Goal: Obtain resource: Obtain resource

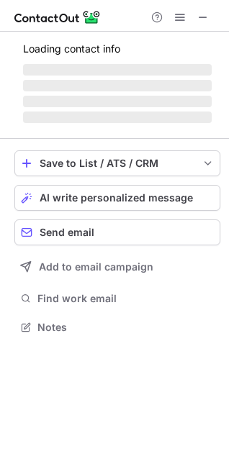
scroll to position [336, 229]
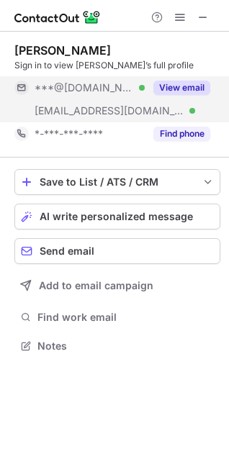
click at [179, 84] on button "View email" at bounding box center [181, 88] width 57 height 14
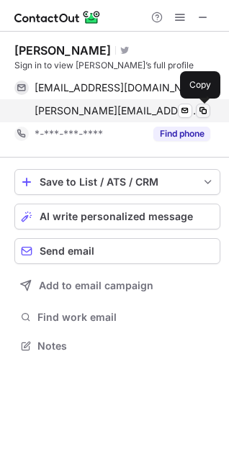
click at [197, 105] on span at bounding box center [203, 111] width 12 height 12
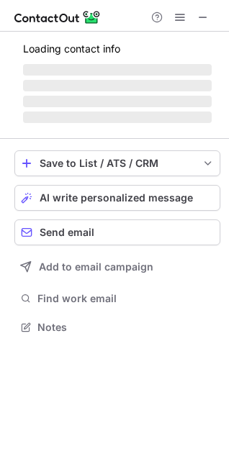
scroll to position [317, 229]
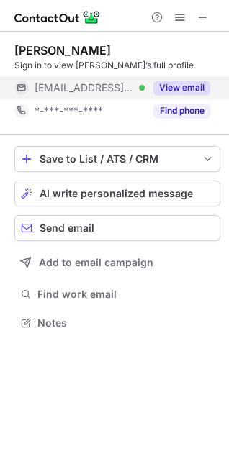
click at [177, 84] on button "View email" at bounding box center [181, 88] width 57 height 14
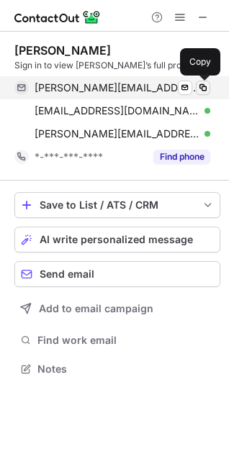
click at [202, 86] on span at bounding box center [203, 88] width 12 height 12
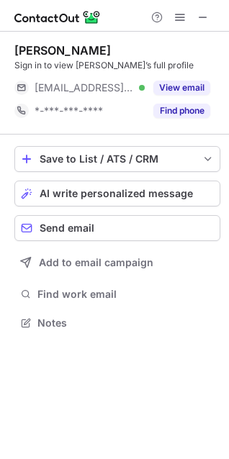
scroll to position [313, 229]
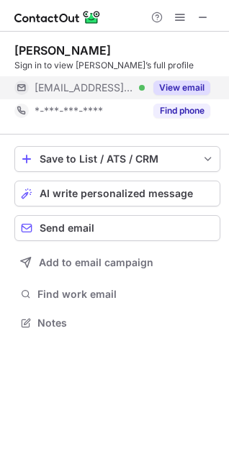
click at [176, 92] on button "View email" at bounding box center [181, 88] width 57 height 14
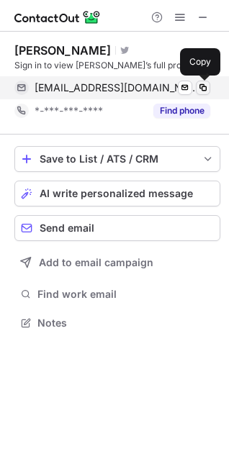
click at [198, 88] on span at bounding box center [203, 88] width 12 height 12
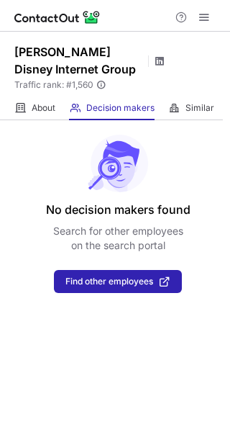
click at [160, 66] on span at bounding box center [160, 61] width 12 height 12
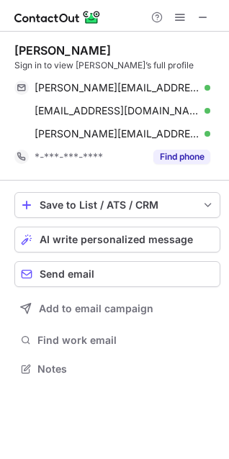
scroll to position [359, 229]
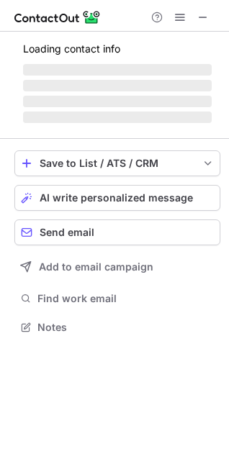
scroll to position [336, 229]
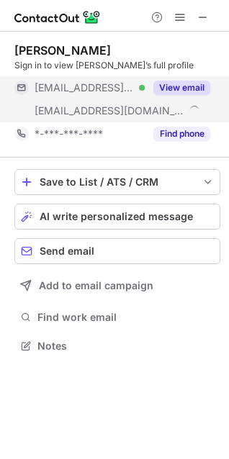
click at [179, 86] on button "View email" at bounding box center [181, 88] width 57 height 14
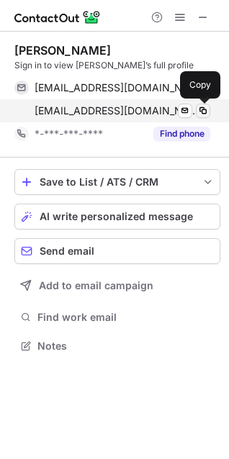
click at [201, 104] on button at bounding box center [203, 111] width 14 height 14
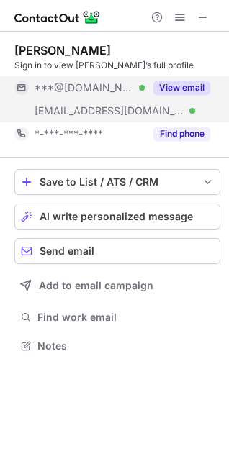
scroll to position [336, 229]
click at [172, 83] on button "View email" at bounding box center [181, 88] width 57 height 14
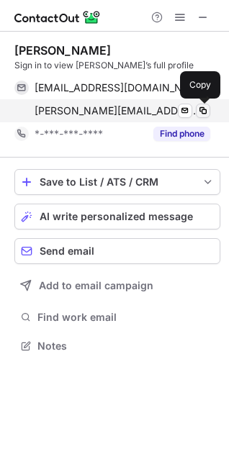
click at [199, 108] on span at bounding box center [203, 111] width 12 height 12
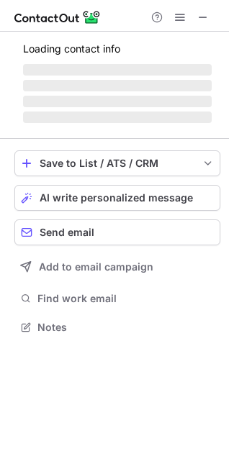
scroll to position [313, 229]
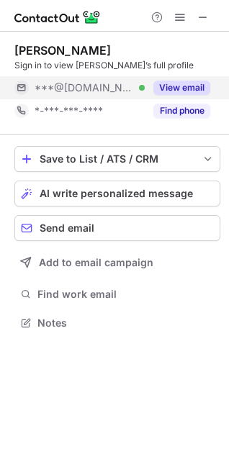
click at [183, 89] on button "View email" at bounding box center [181, 88] width 57 height 14
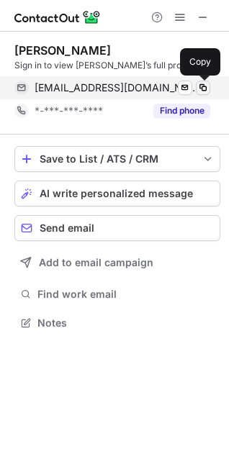
click at [207, 88] on span at bounding box center [203, 88] width 12 height 12
